Goal: Task Accomplishment & Management: Manage account settings

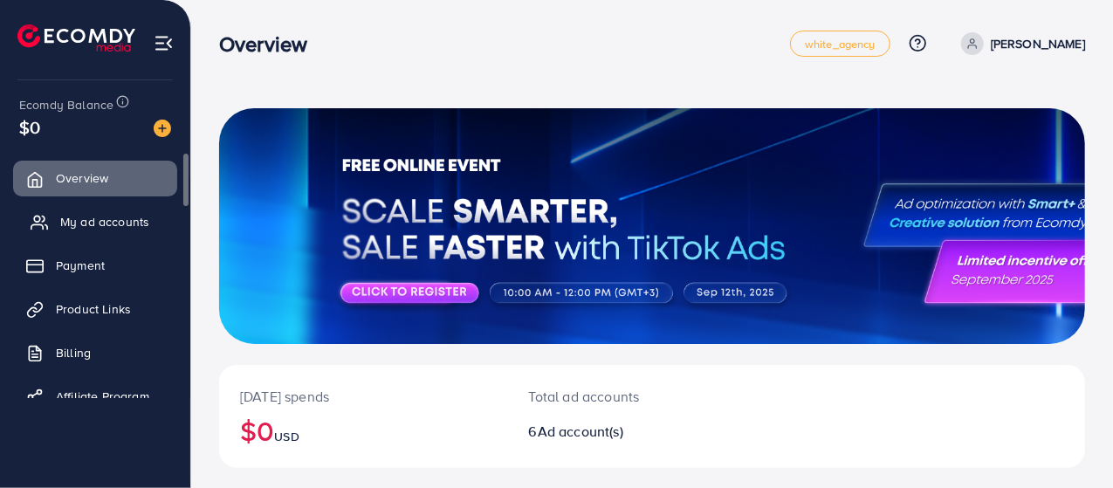
click at [95, 227] on span "My ad accounts" at bounding box center [104, 221] width 89 height 17
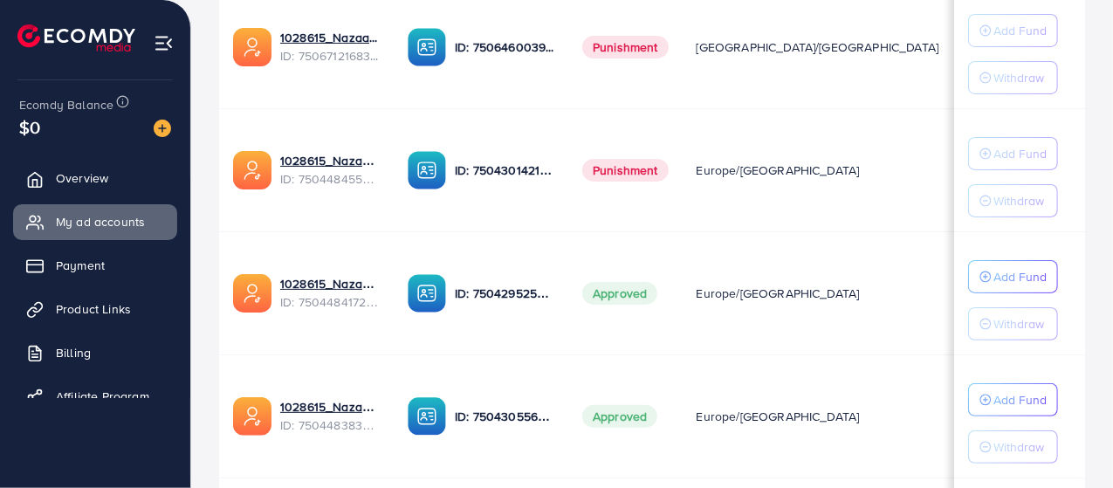
scroll to position [611, 0]
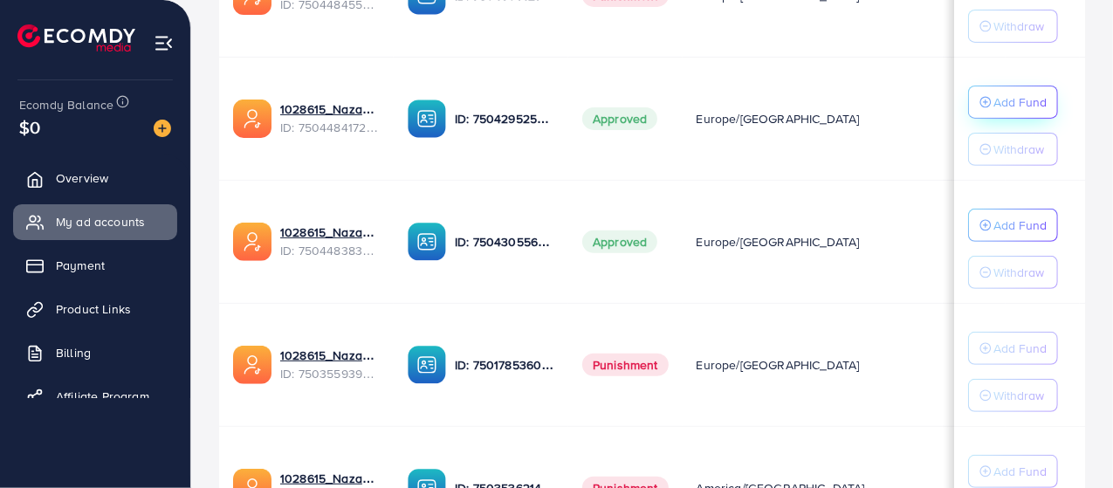
click at [987, 92] on div "Add Fund" at bounding box center [1012, 102] width 67 height 21
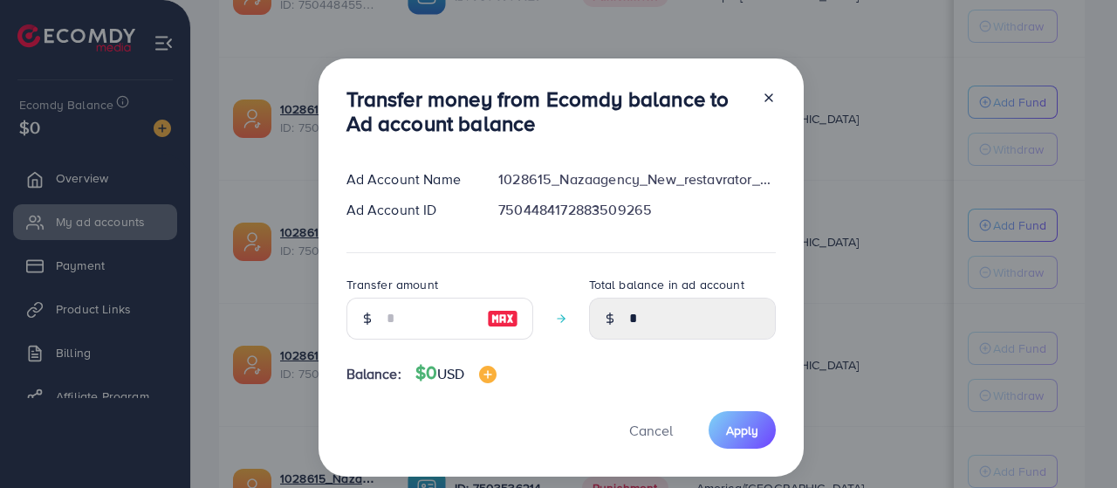
click at [779, 90] on div "Transfer money from Ecomdy balance to Ad account balance Ad Account Name 102861…" at bounding box center [560, 267] width 485 height 419
click at [777, 92] on div "Transfer money from Ecomdy balance to Ad account balance Ad Account Name 102861…" at bounding box center [560, 267] width 485 height 419
click at [770, 95] on icon at bounding box center [769, 98] width 14 height 14
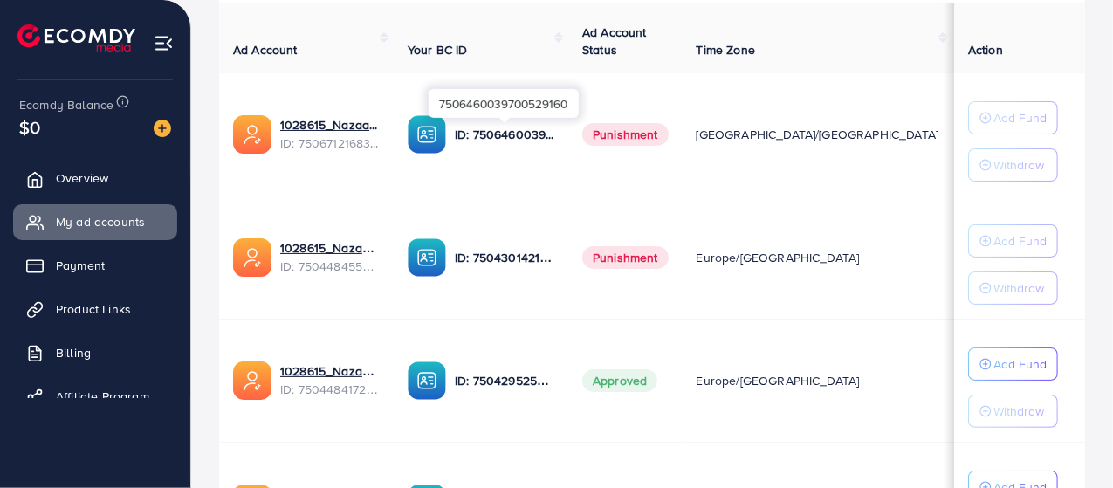
scroll to position [87, 0]
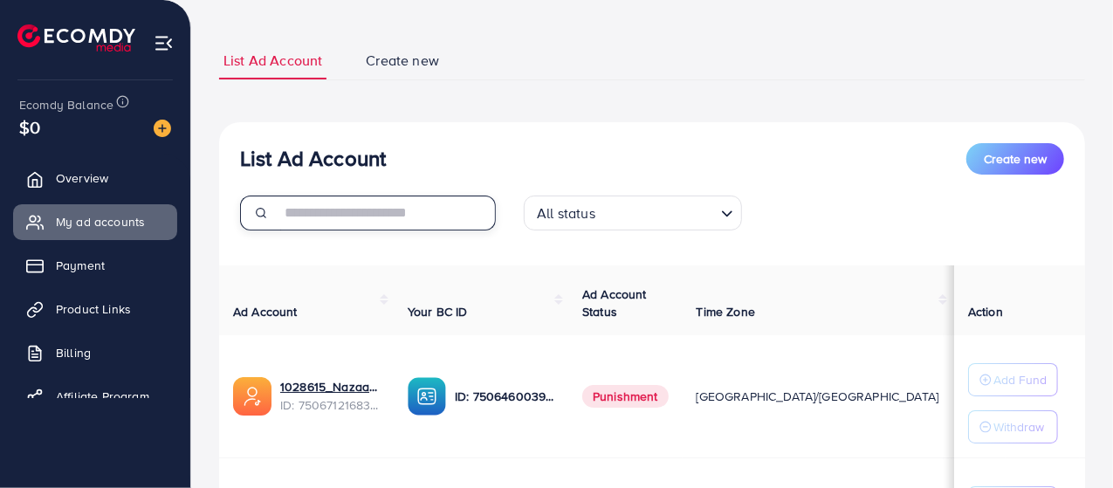
click at [363, 209] on input "text" at bounding box center [388, 212] width 216 height 35
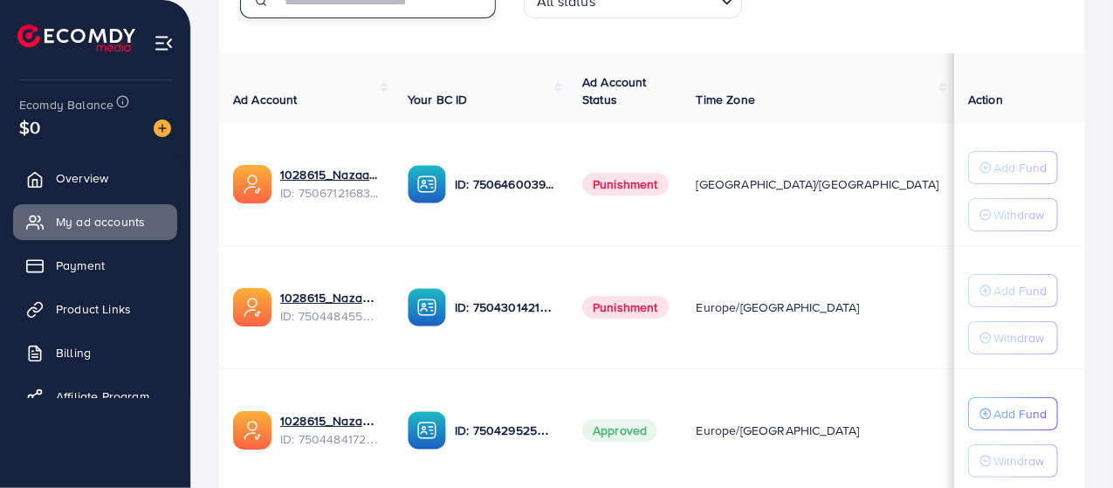
scroll to position [175, 0]
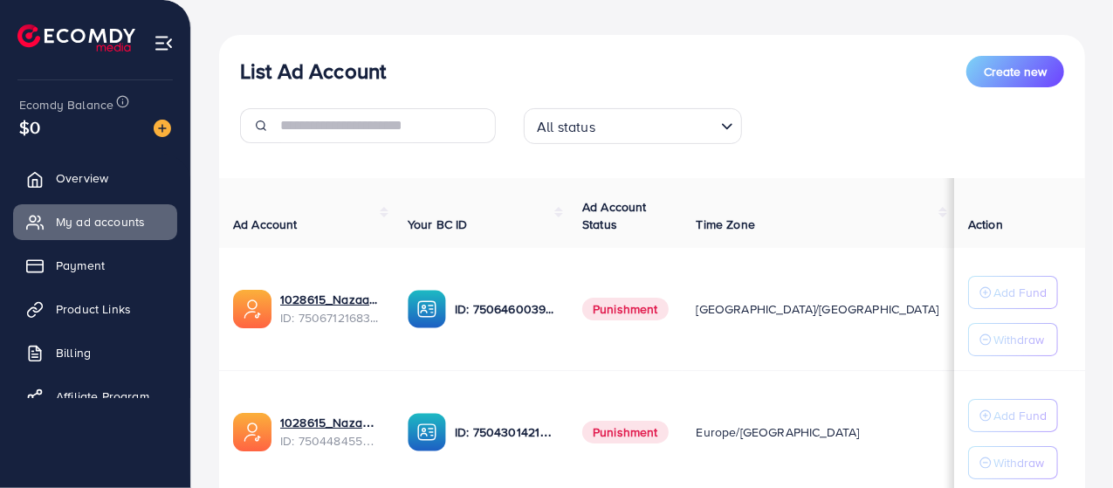
click at [709, 130] on input "Search for option" at bounding box center [656, 126] width 113 height 27
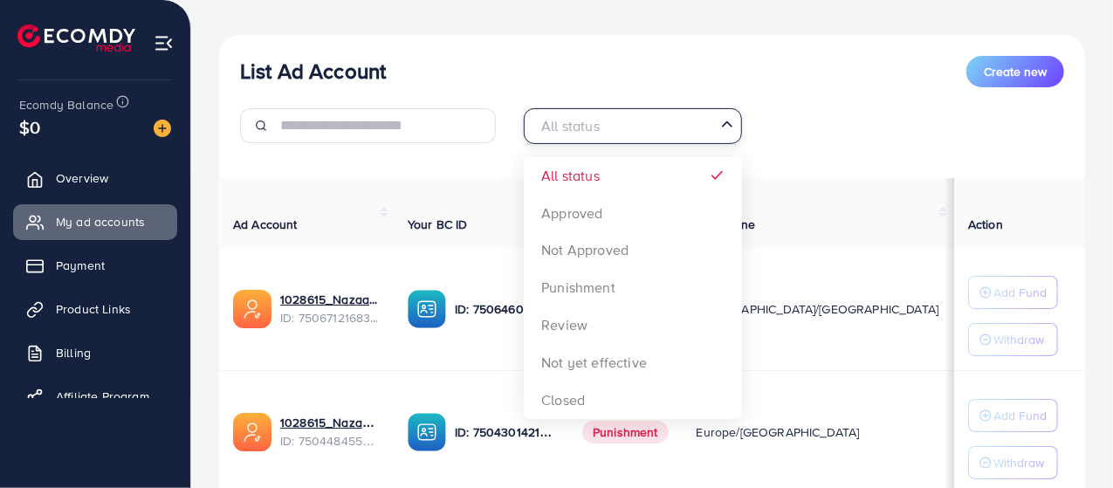
click at [709, 130] on input "Search for option" at bounding box center [622, 126] width 182 height 27
click at [750, 128] on div "All status Loading... All status Approved Not Approved Punishment Review Not ye…" at bounding box center [652, 132] width 284 height 49
